Goal: Task Accomplishment & Management: Manage account settings

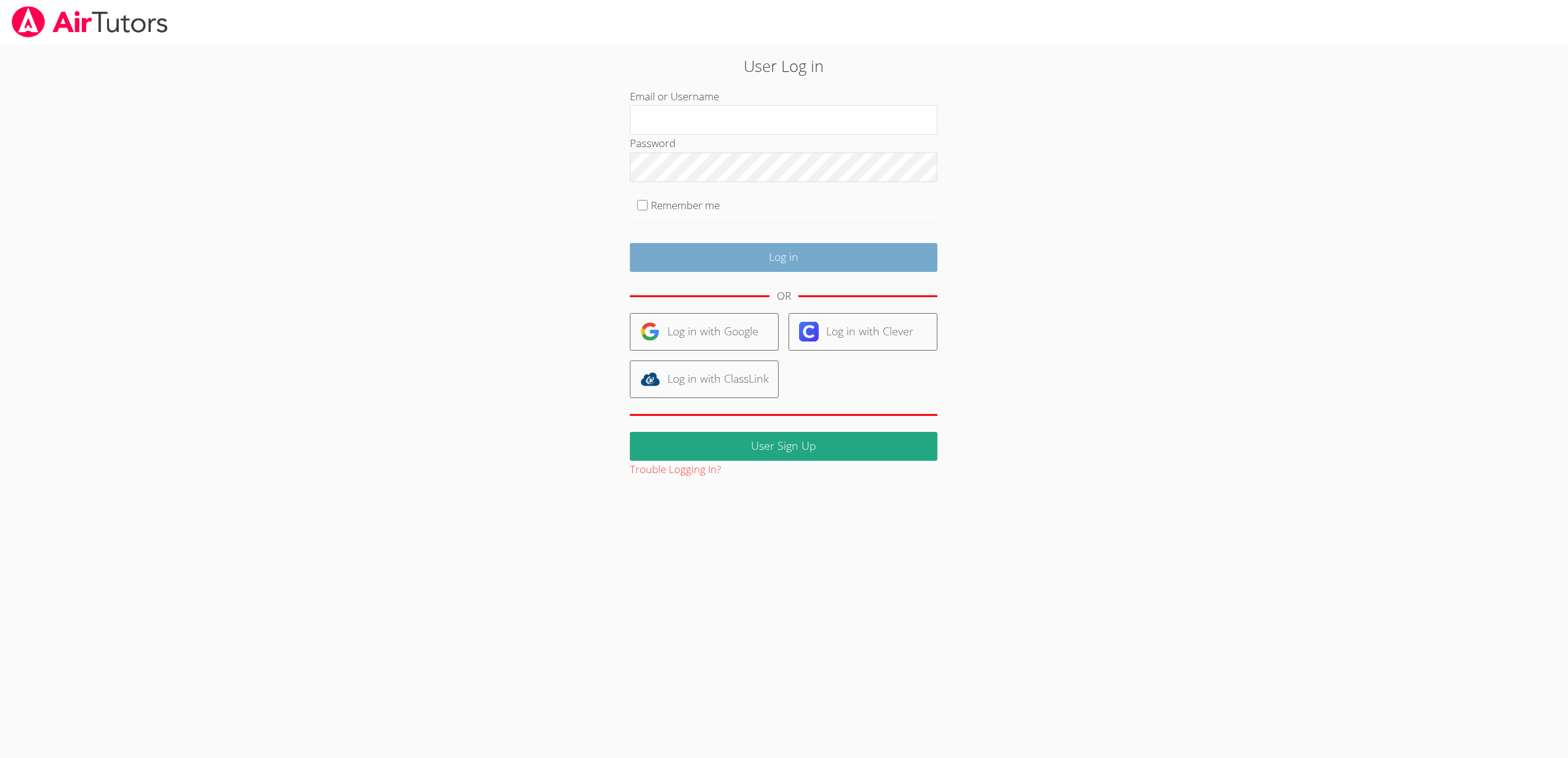
type input "sbrinkley26@gmail.com"
click at [744, 256] on input "Log in" at bounding box center [784, 257] width 308 height 29
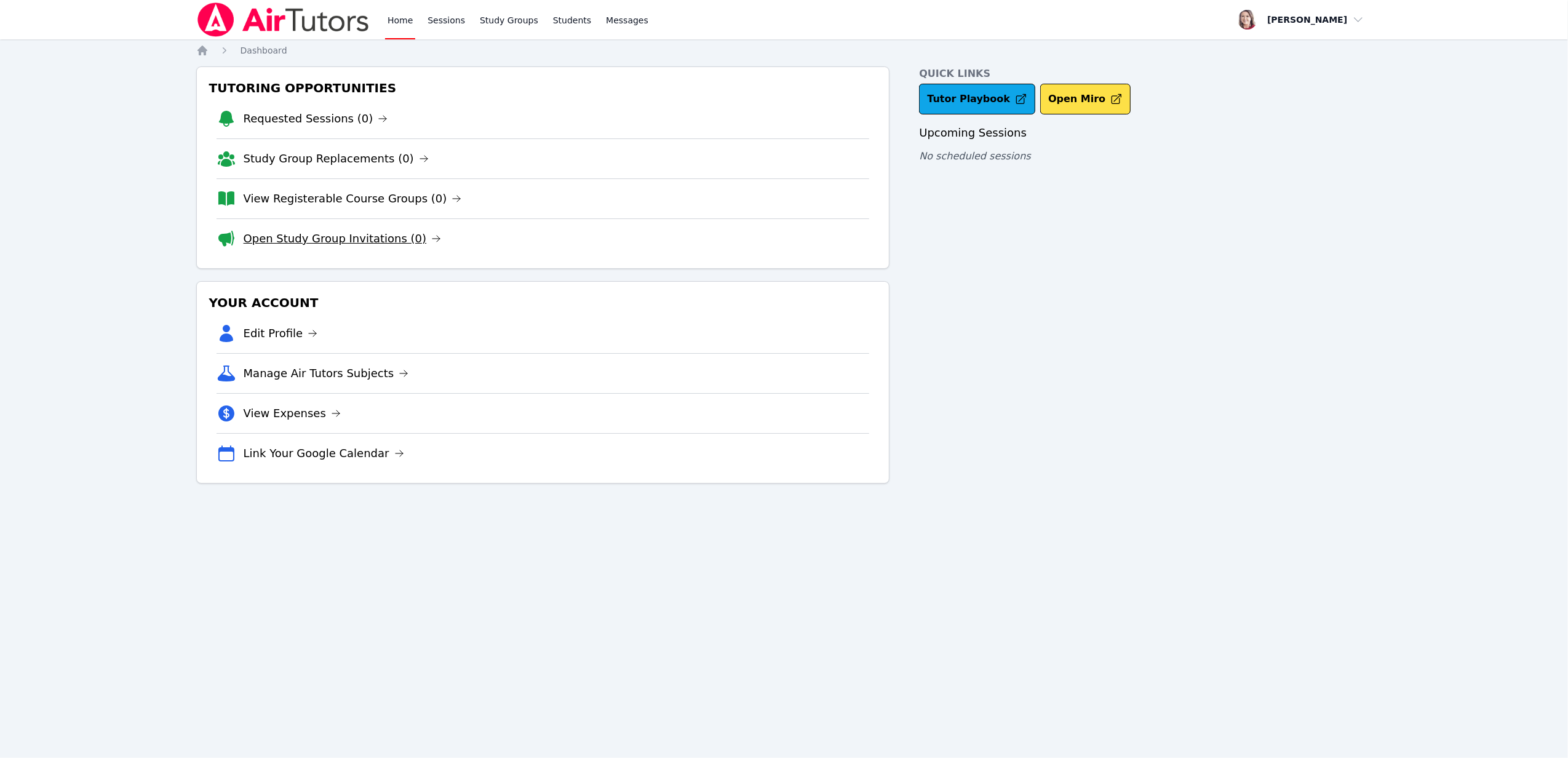
click at [394, 242] on link "Open Study Group Invitations (0)" at bounding box center [342, 238] width 198 height 17
